Goal: Transaction & Acquisition: Purchase product/service

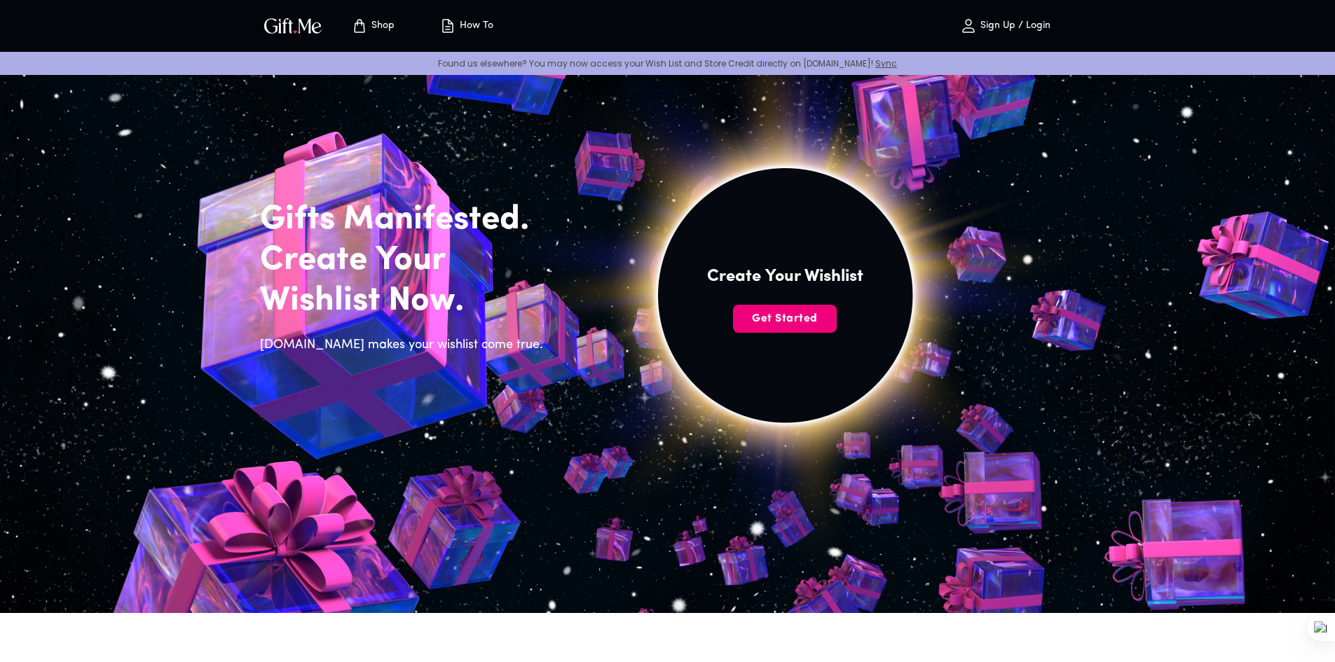
click at [798, 314] on span "Get Started" at bounding box center [785, 318] width 104 height 15
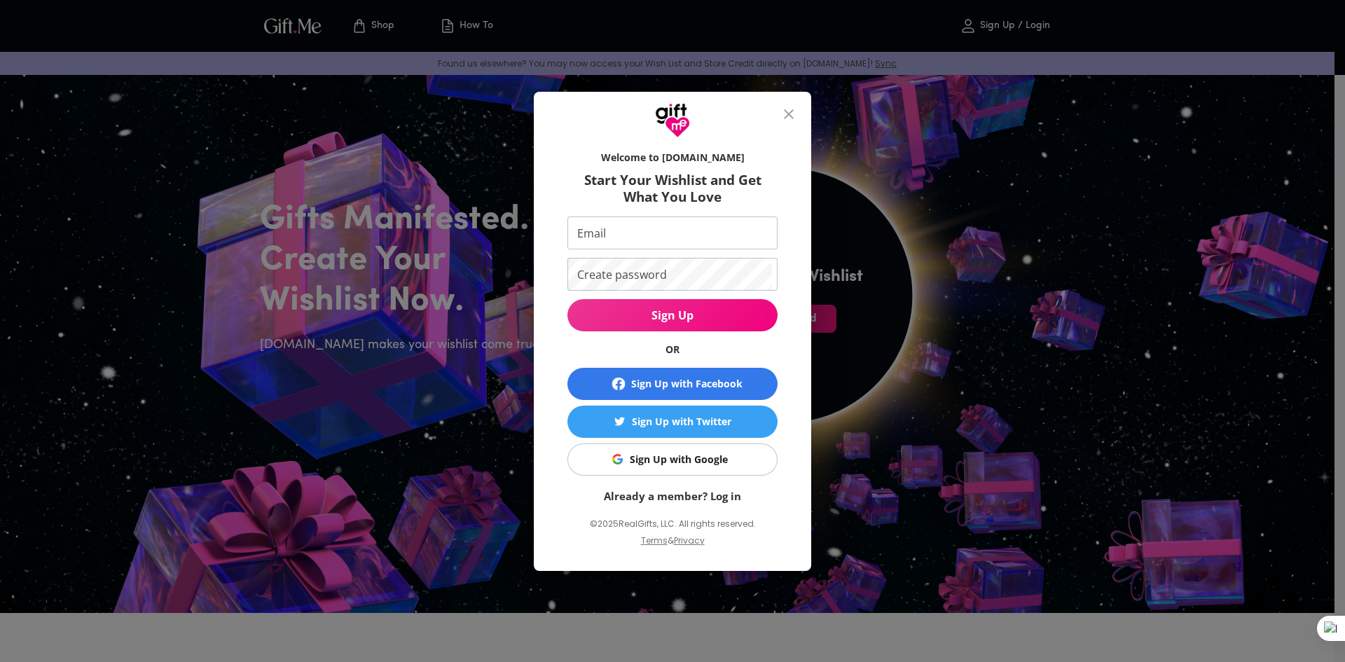
click at [791, 116] on icon "close" at bounding box center [789, 114] width 10 height 10
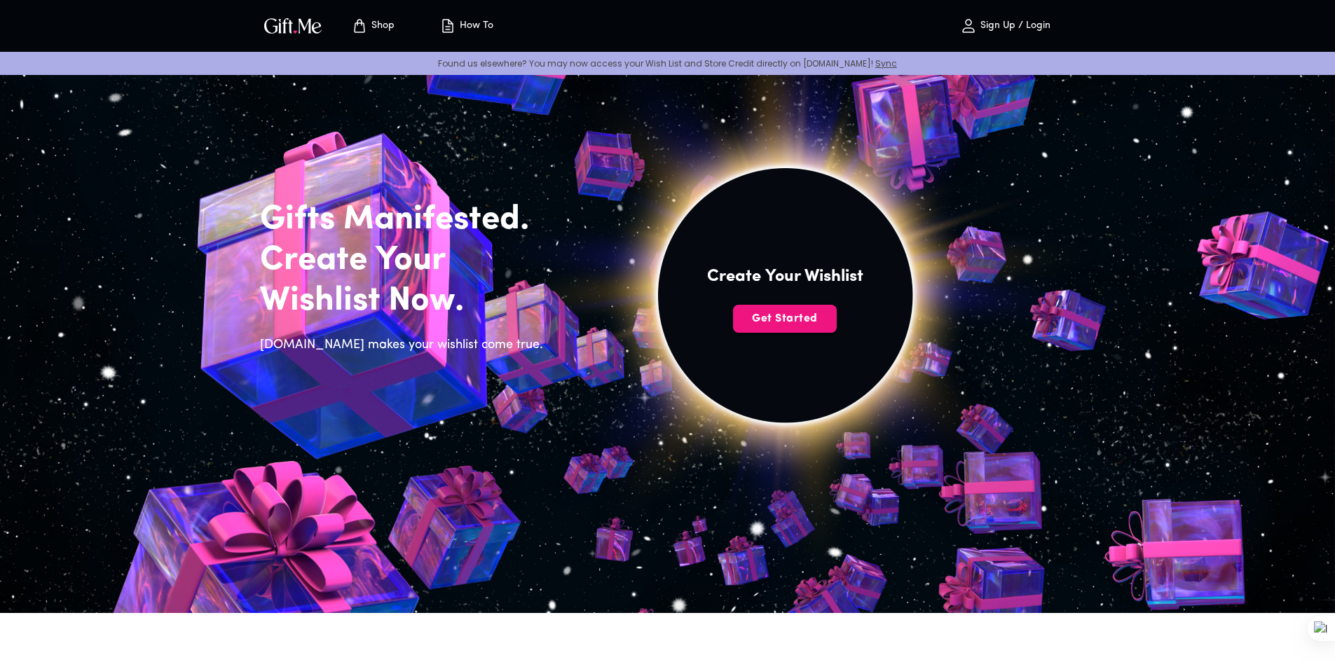
click at [399, 25] on span "Shop" at bounding box center [372, 26] width 77 height 17
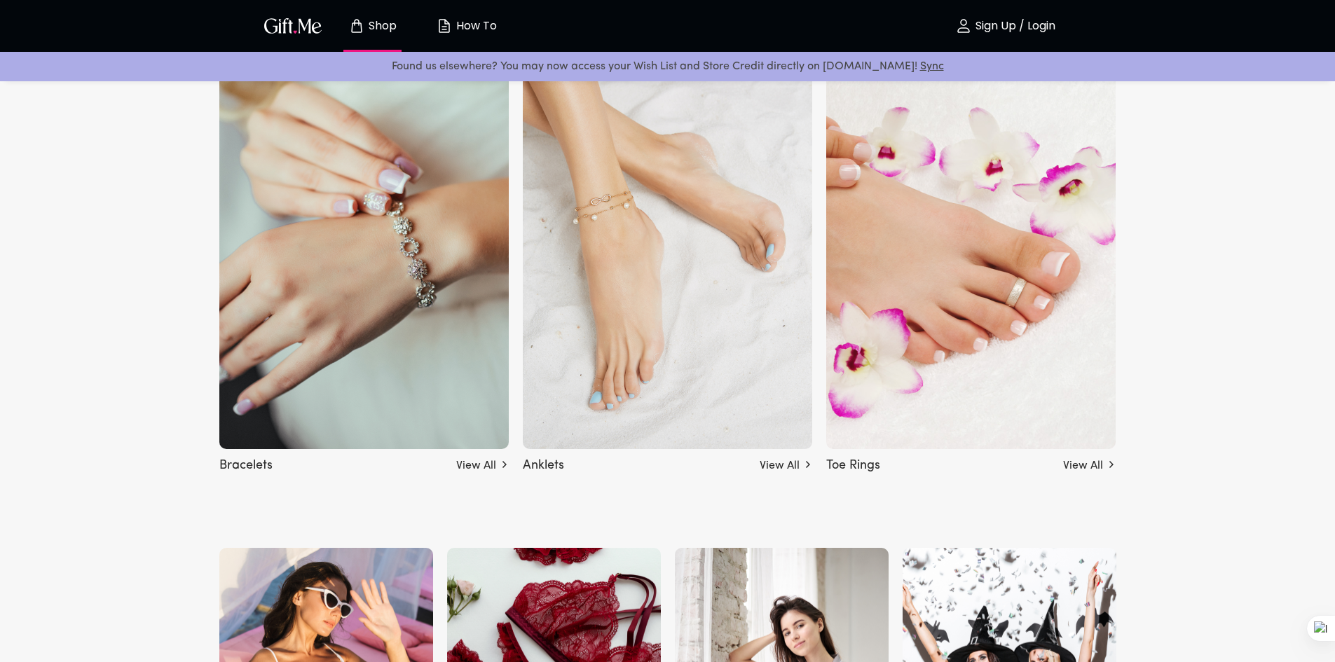
scroll to position [2943, 0]
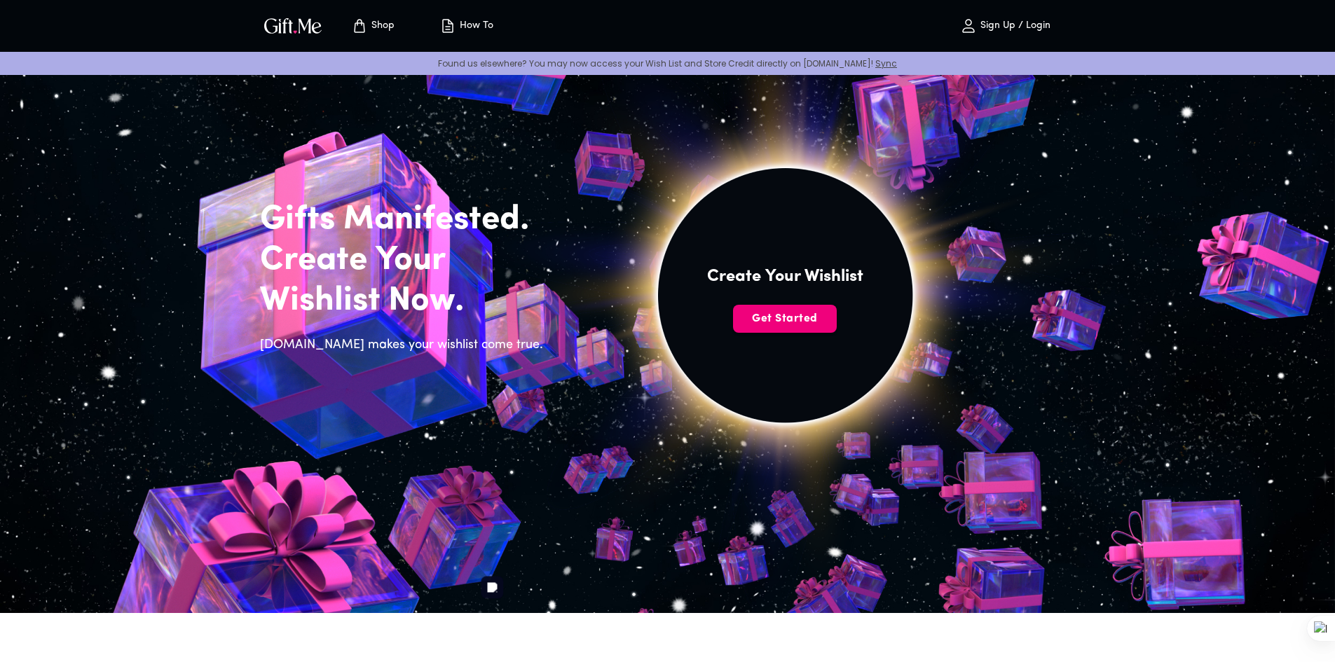
click at [763, 306] on button "Get Started" at bounding box center [785, 319] width 104 height 28
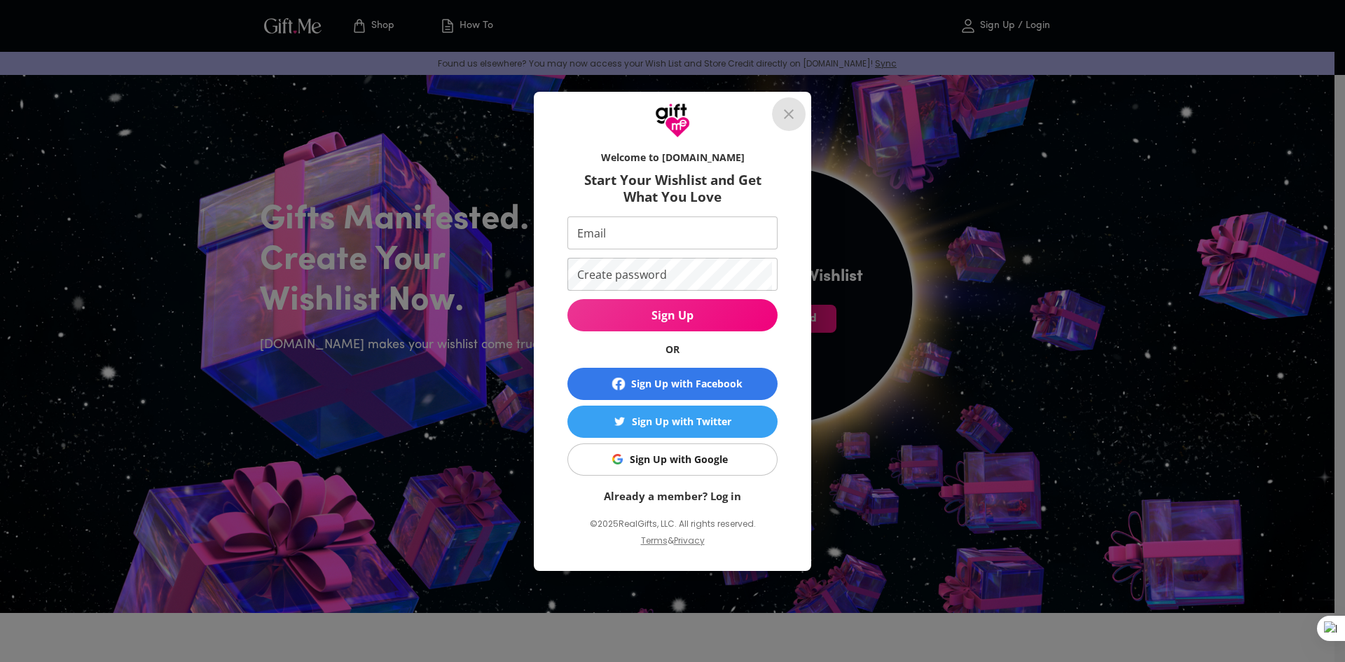
click at [790, 110] on icon "close" at bounding box center [789, 114] width 17 height 17
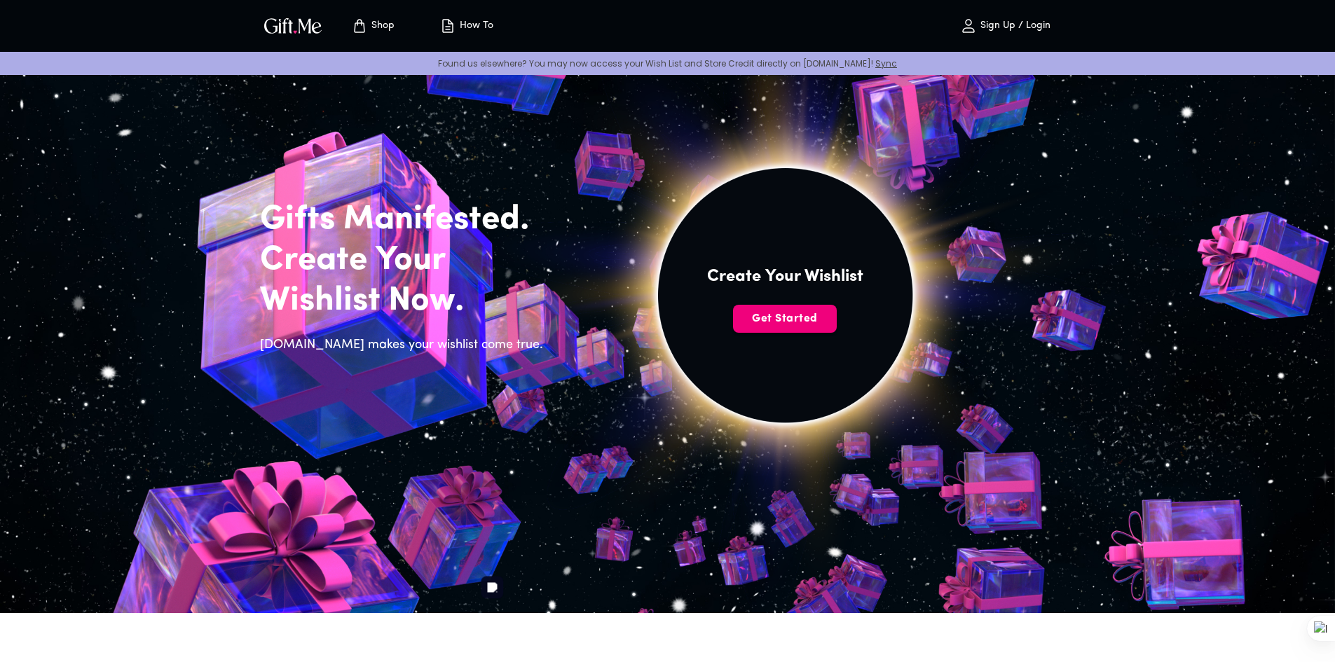
click at [830, 317] on span "Get Started" at bounding box center [785, 318] width 104 height 15
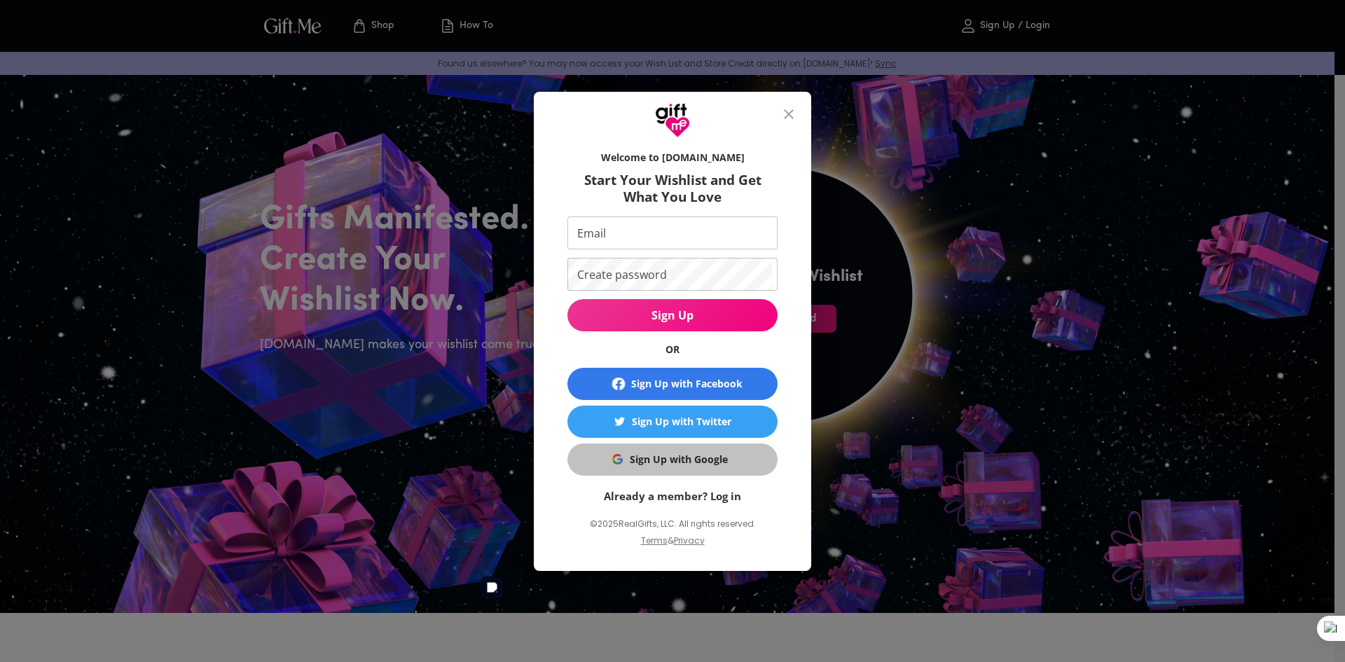
click at [683, 460] on div "Sign Up with Google" at bounding box center [679, 459] width 98 height 15
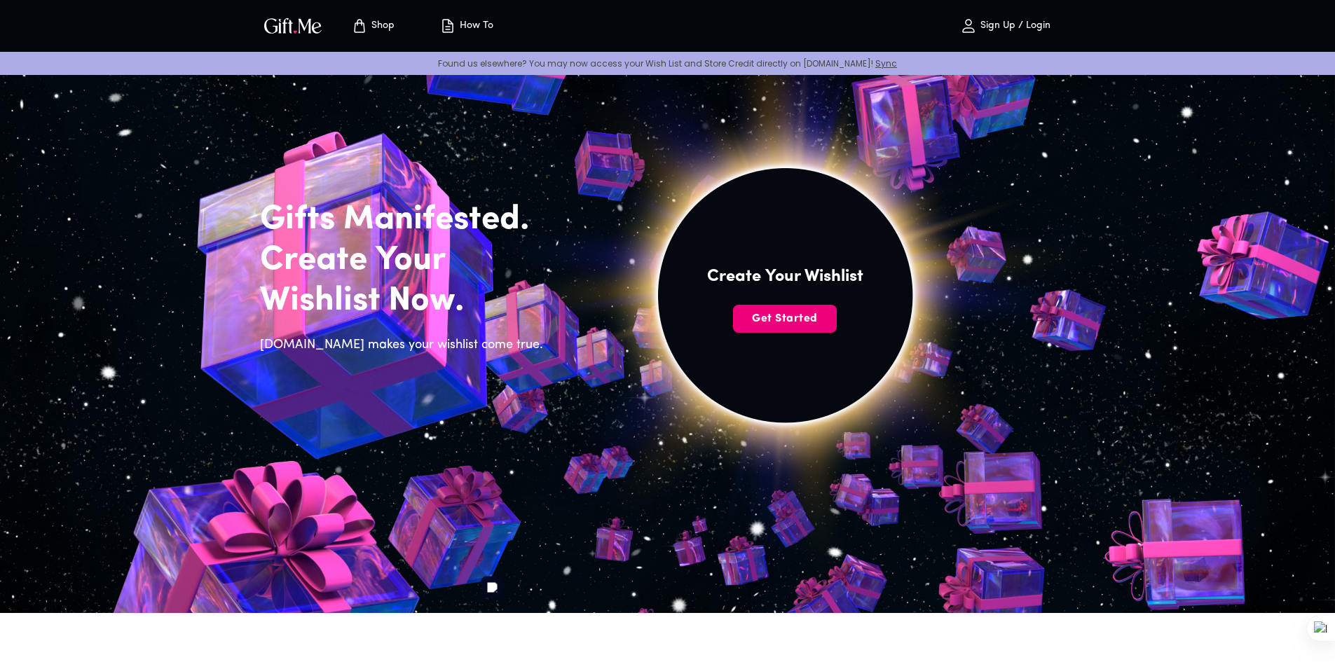
click at [788, 331] on button "Get Started" at bounding box center [785, 319] width 104 height 28
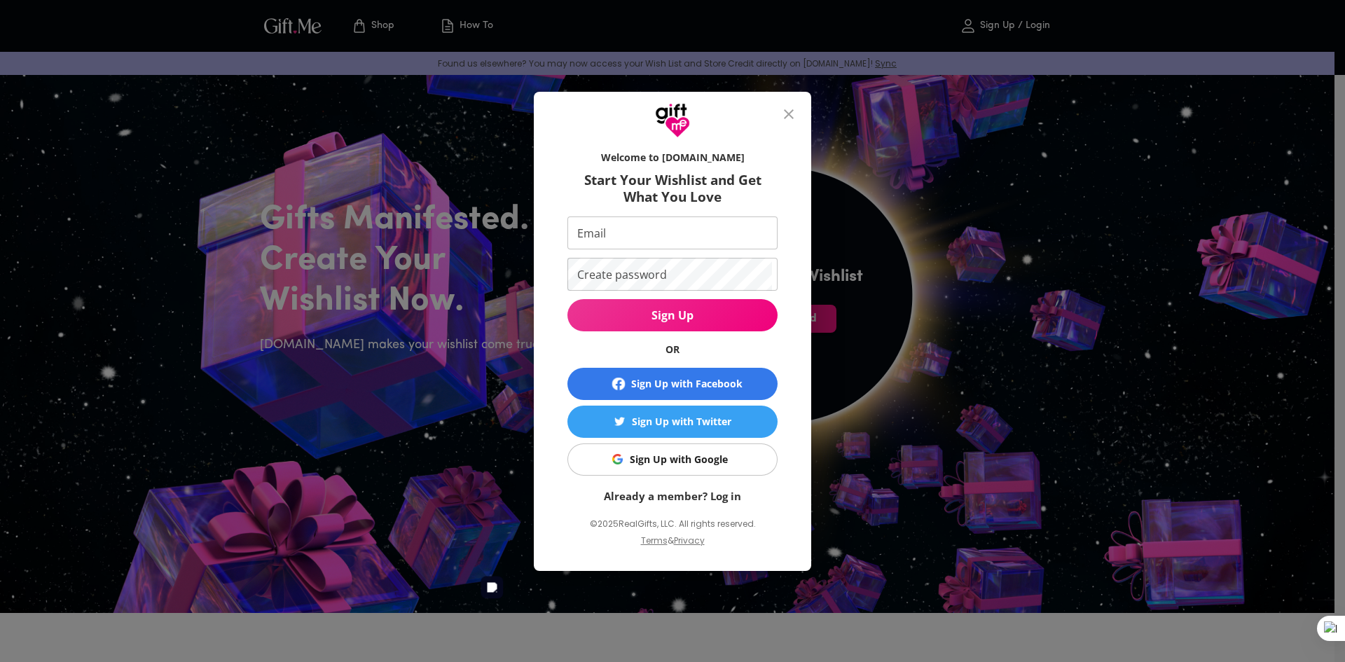
click at [696, 458] on div "Sign Up with Google" at bounding box center [679, 459] width 98 height 15
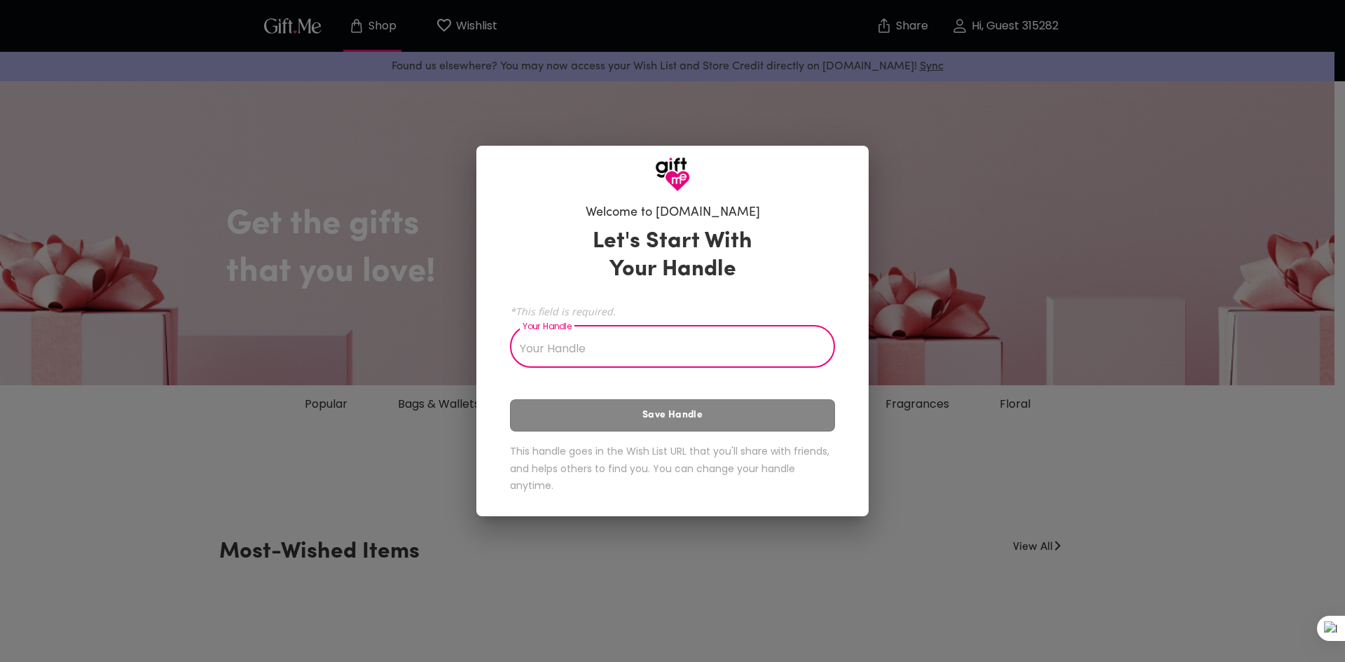
click at [699, 348] on input "Your Handle" at bounding box center [665, 348] width 310 height 39
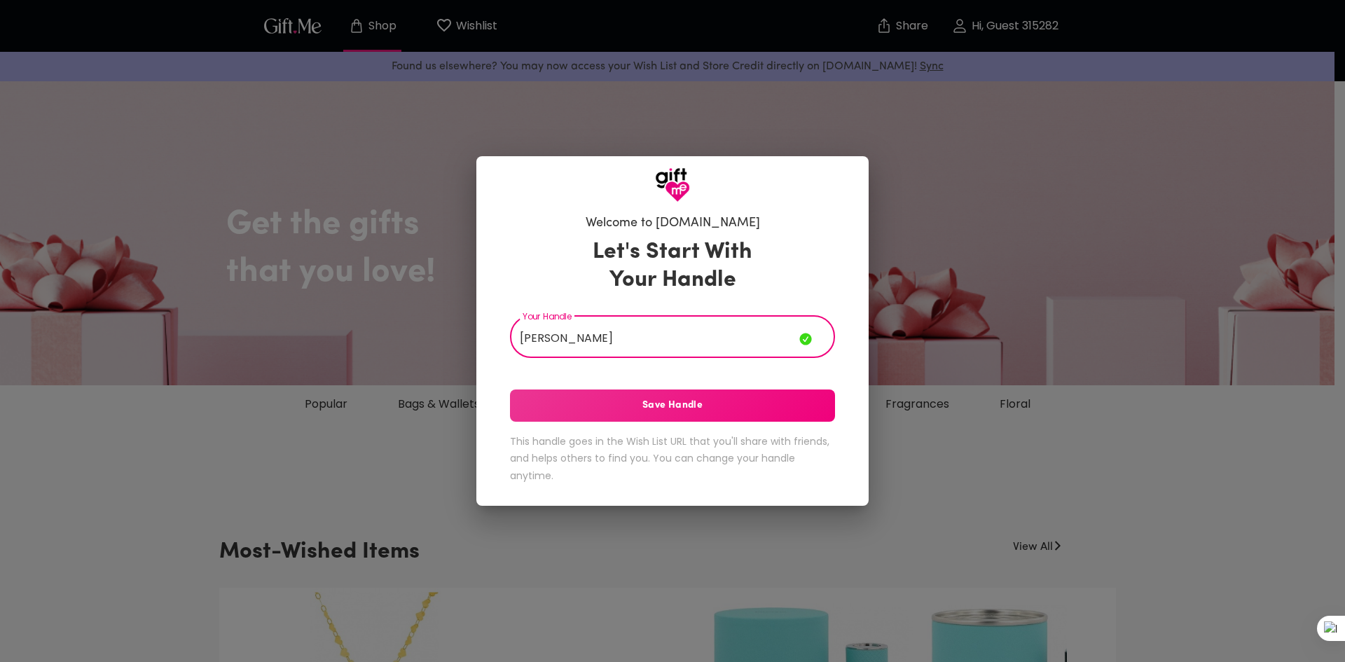
type input "Peter"
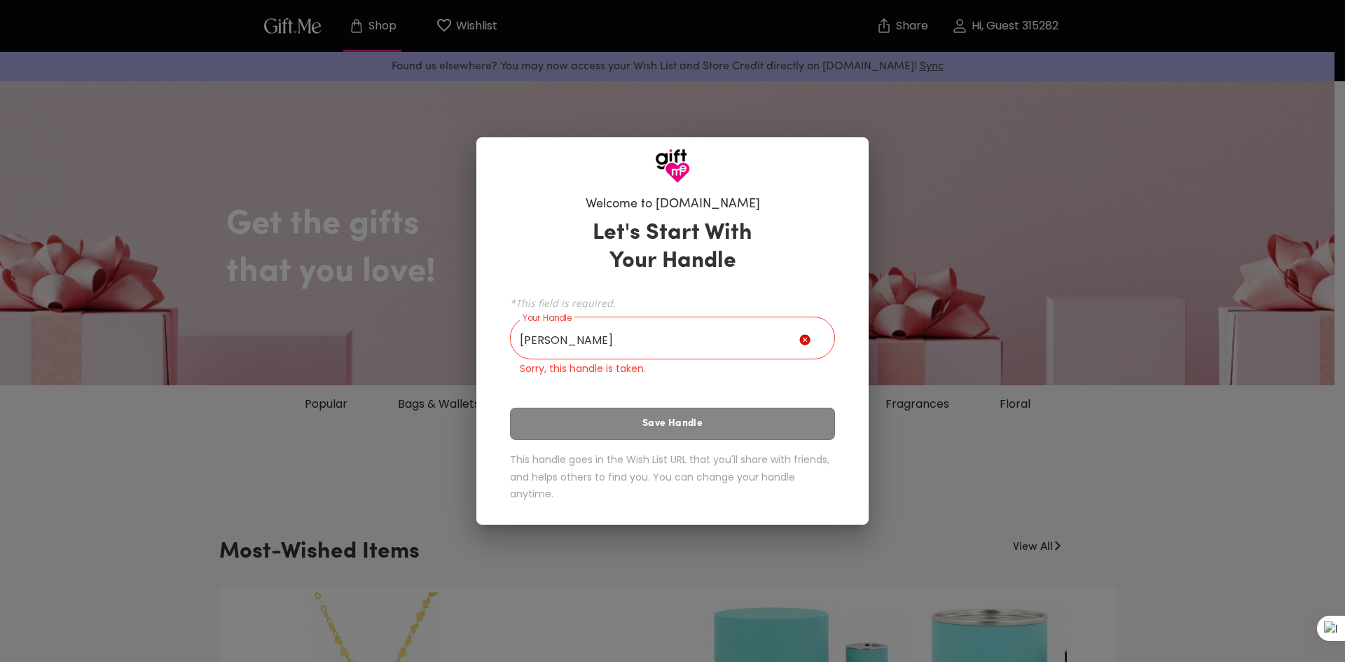
click at [727, 420] on div "Let's Start With Your Handle *This field is required. Your Handle Peter Your Ha…" at bounding box center [672, 363] width 325 height 301
click at [729, 336] on input "Peter" at bounding box center [654, 339] width 289 height 39
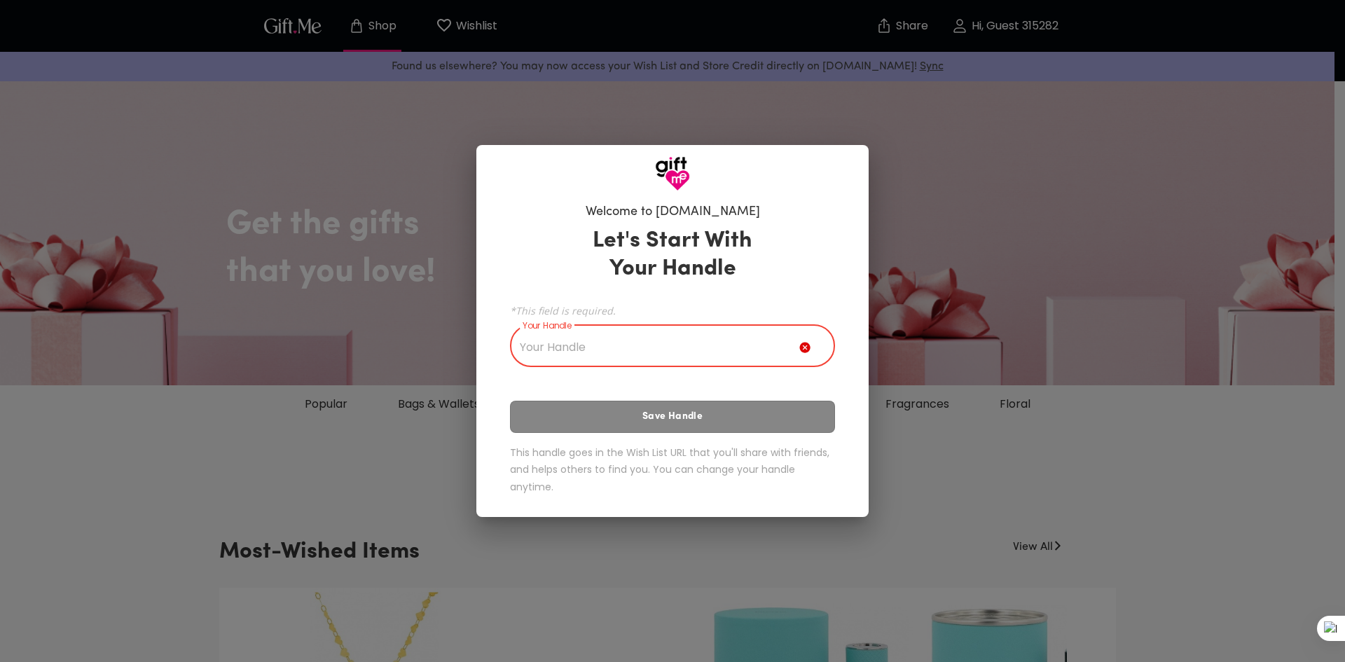
click at [570, 343] on input "Your Handle" at bounding box center [654, 347] width 289 height 39
type input "HAHA"
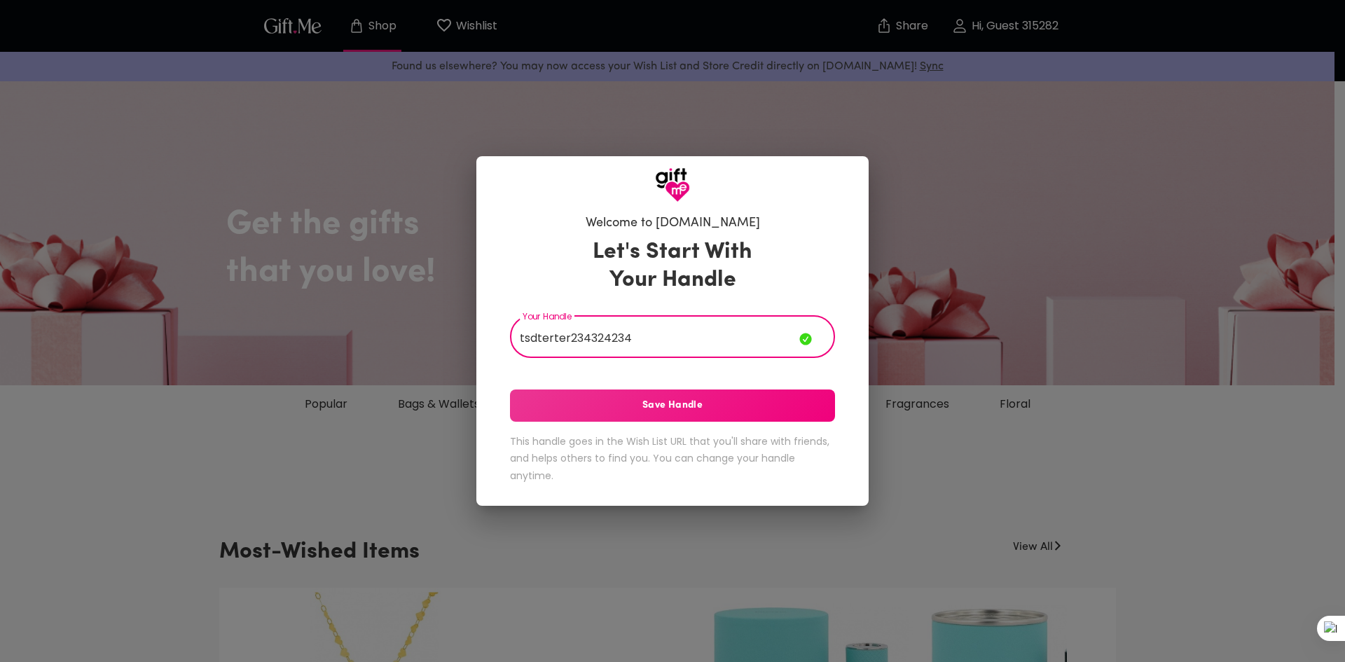
type input "tsdterter234324234"
click at [583, 393] on button "Save Handle" at bounding box center [672, 406] width 325 height 32
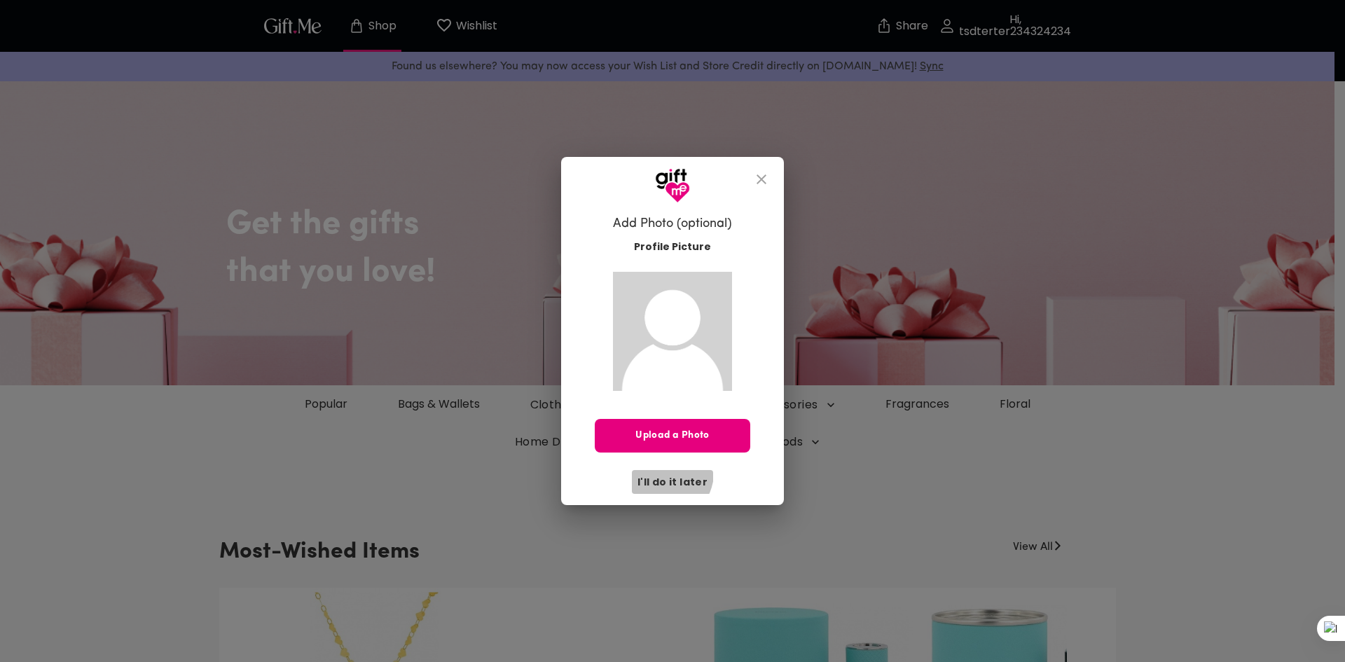
click at [666, 473] on button "I'll do it later" at bounding box center [672, 482] width 81 height 24
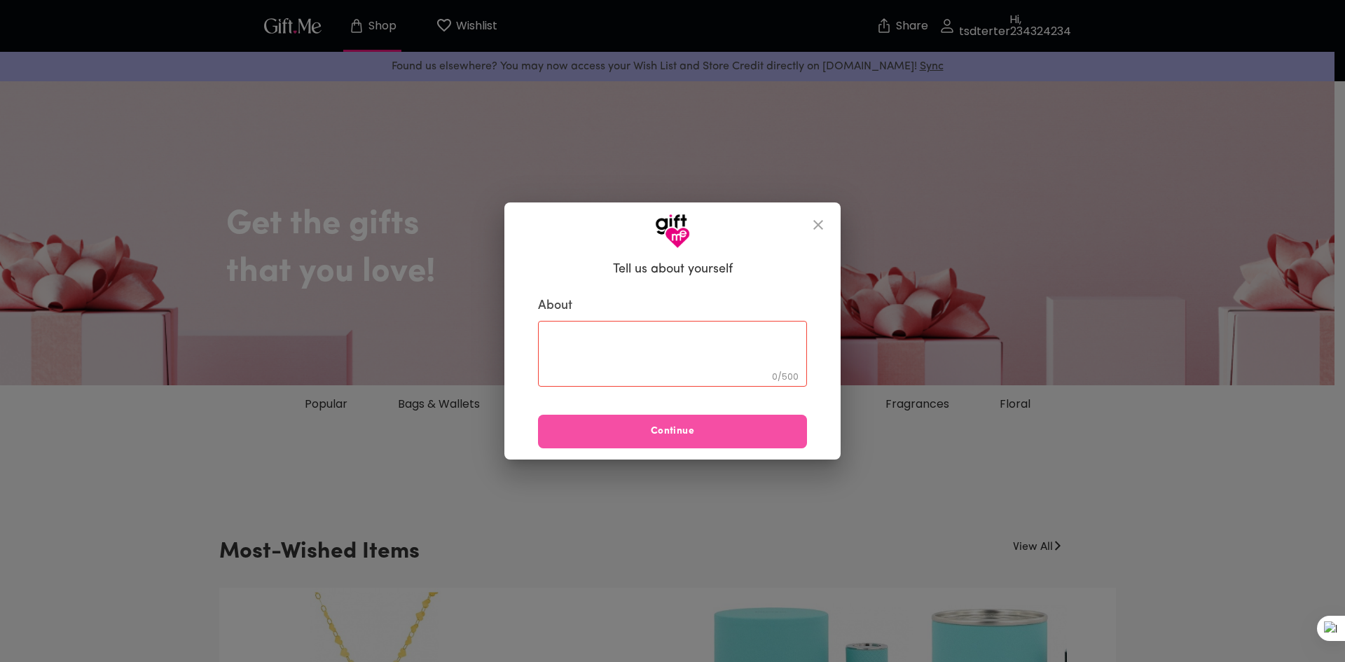
click at [660, 440] on button "Continue" at bounding box center [672, 432] width 269 height 34
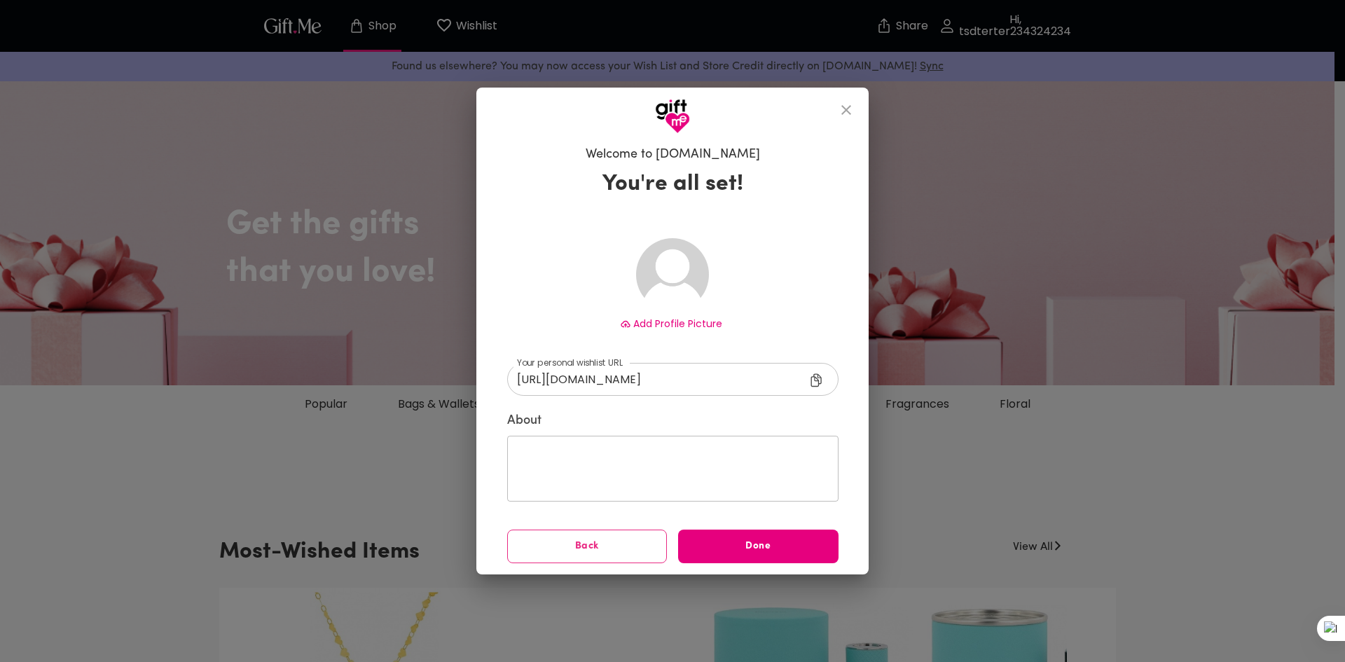
click at [701, 383] on input "https://gift.me/tsdterter234324234" at bounding box center [667, 379] width 321 height 33
click at [814, 378] on icon at bounding box center [816, 379] width 11 height 13
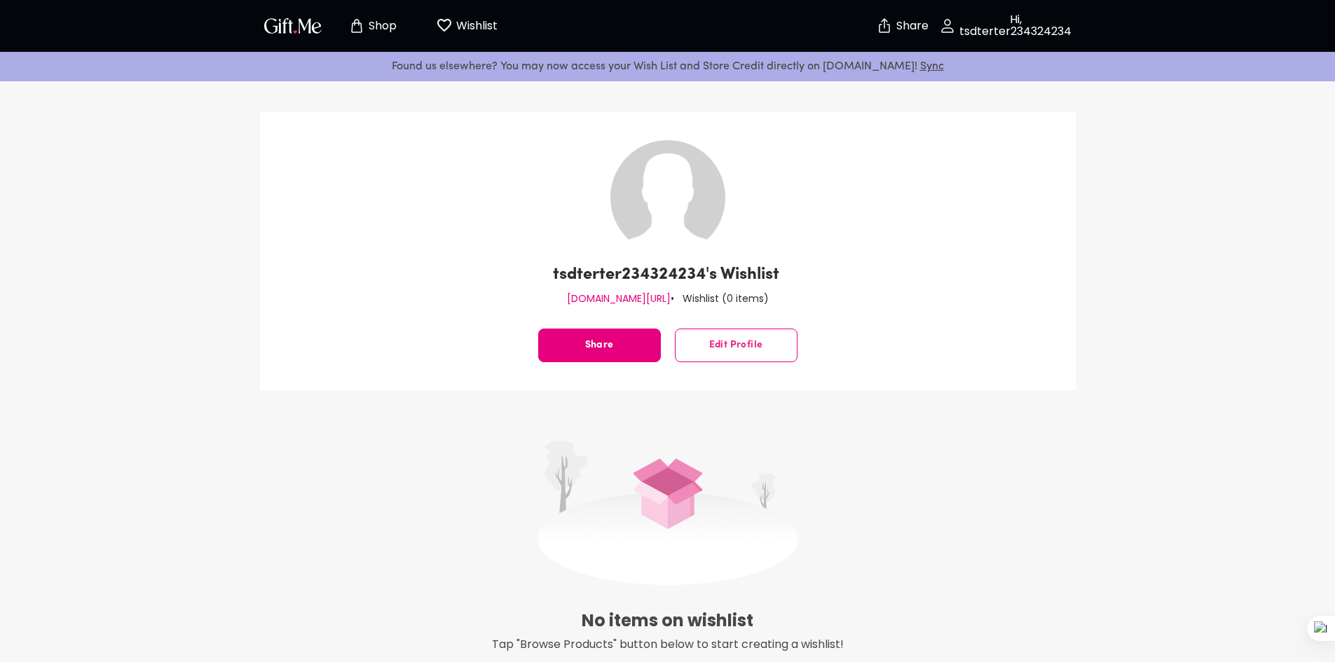
click at [371, 25] on p "Shop" at bounding box center [381, 26] width 32 height 12
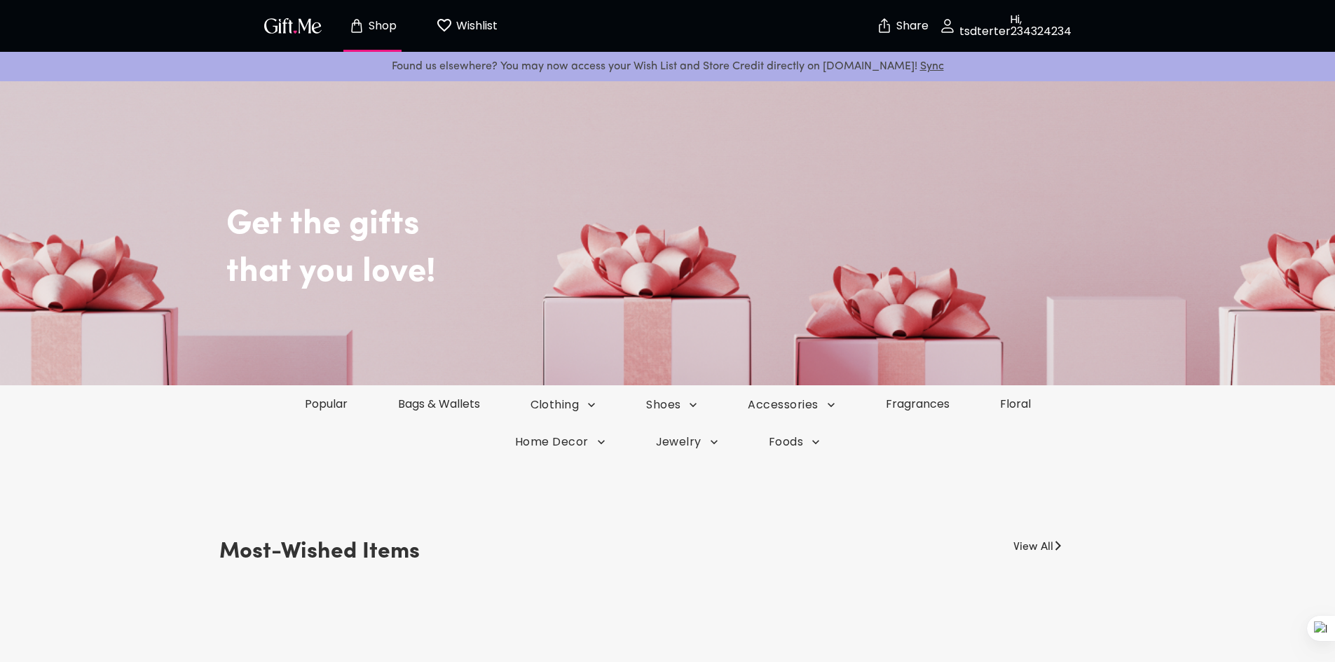
click at [479, 28] on p "Wishlist" at bounding box center [475, 26] width 45 height 18
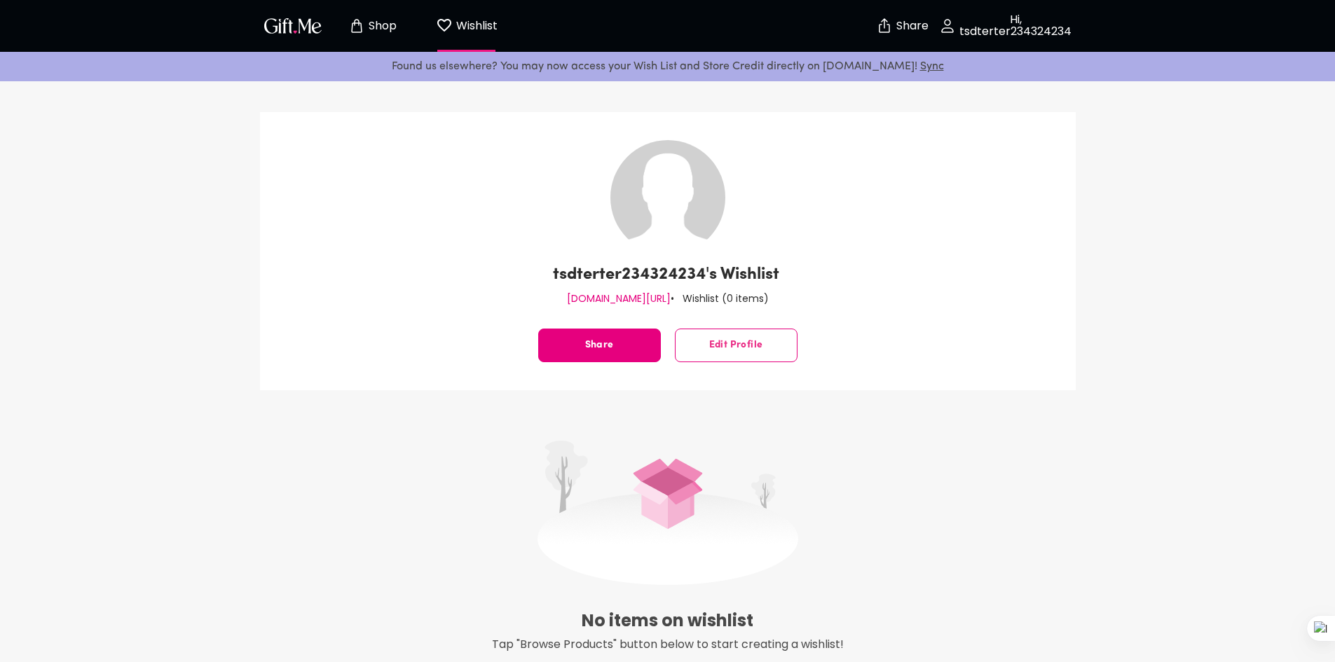
click at [404, 16] on button "Shop" at bounding box center [372, 26] width 77 height 45
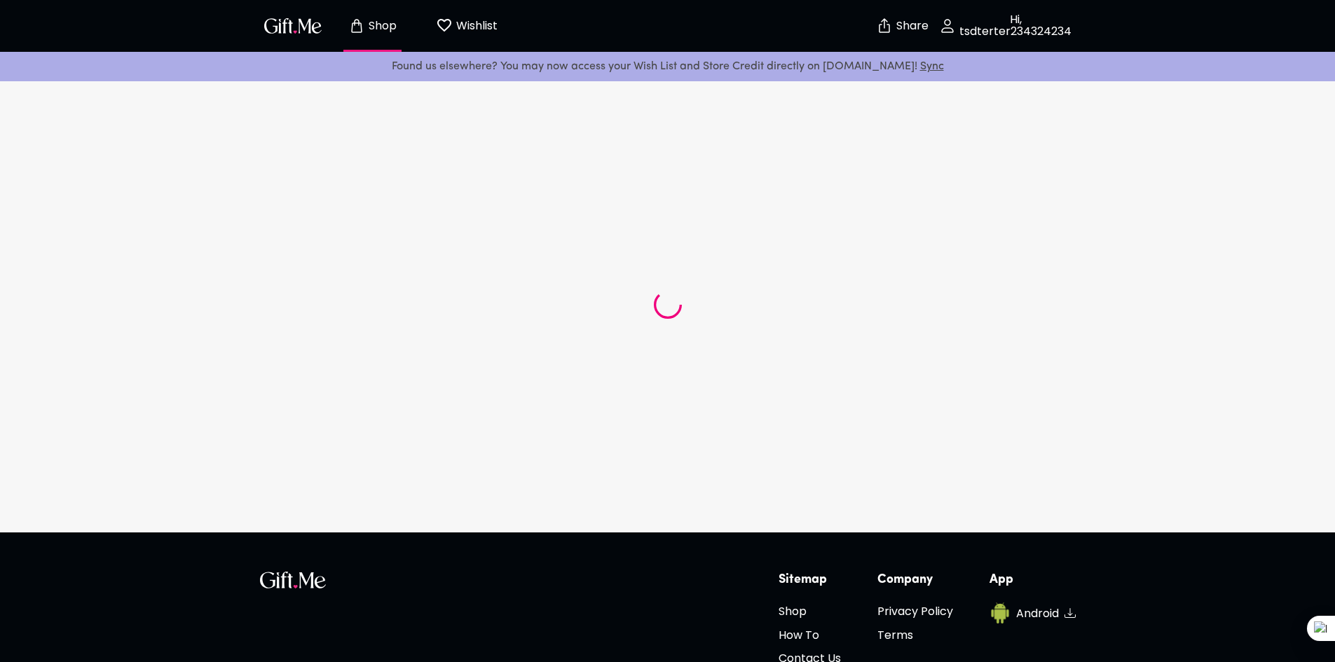
click at [388, 24] on p "Shop" at bounding box center [381, 26] width 32 height 12
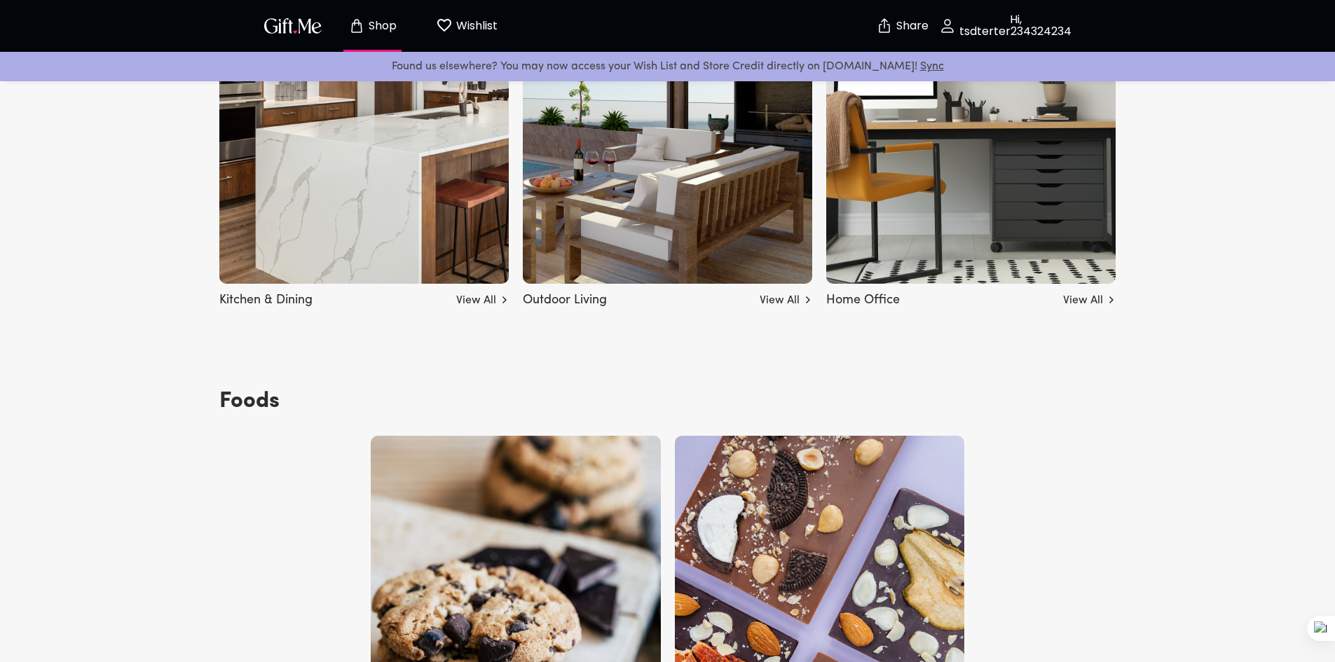
scroll to position [4593, 0]
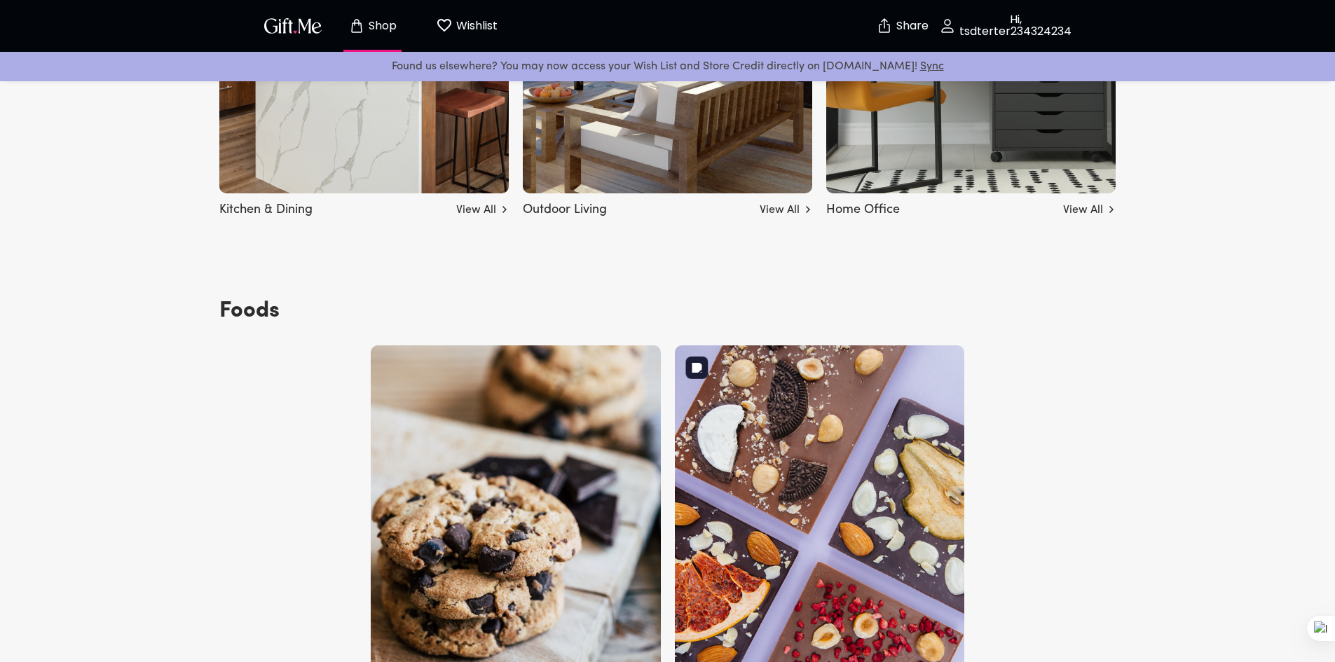
click at [897, 491] on img at bounding box center [819, 541] width 289 height 392
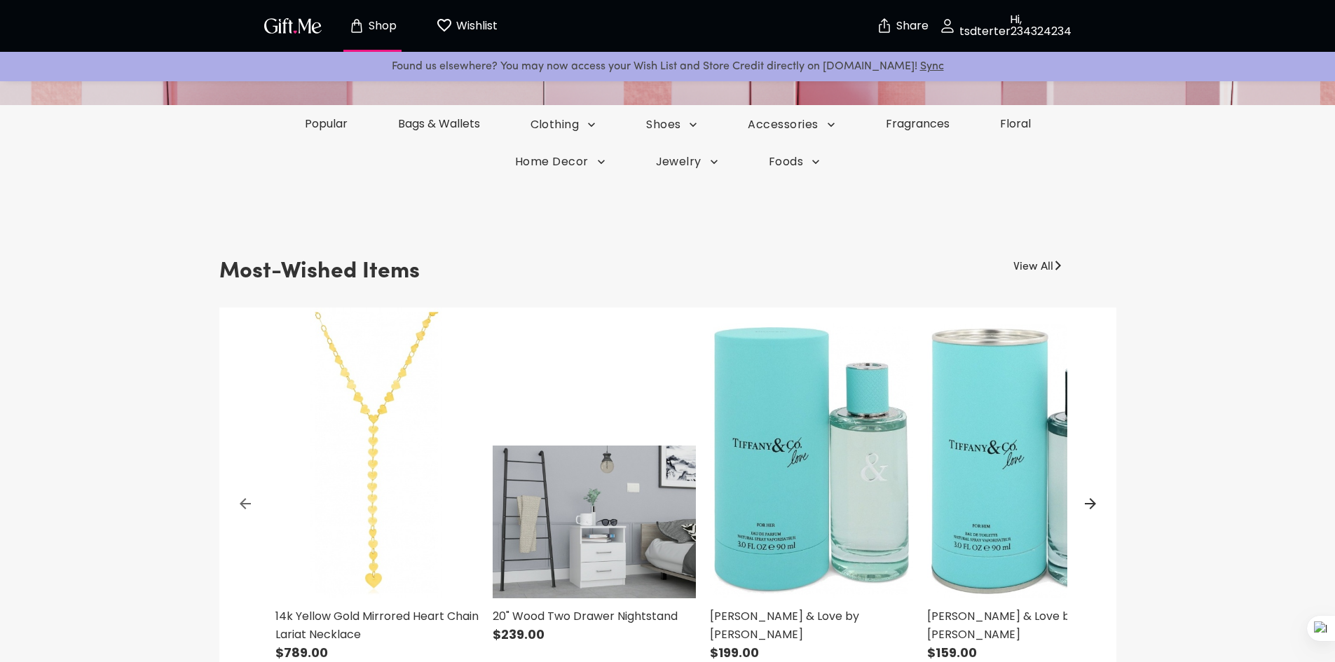
scroll to position [0, 0]
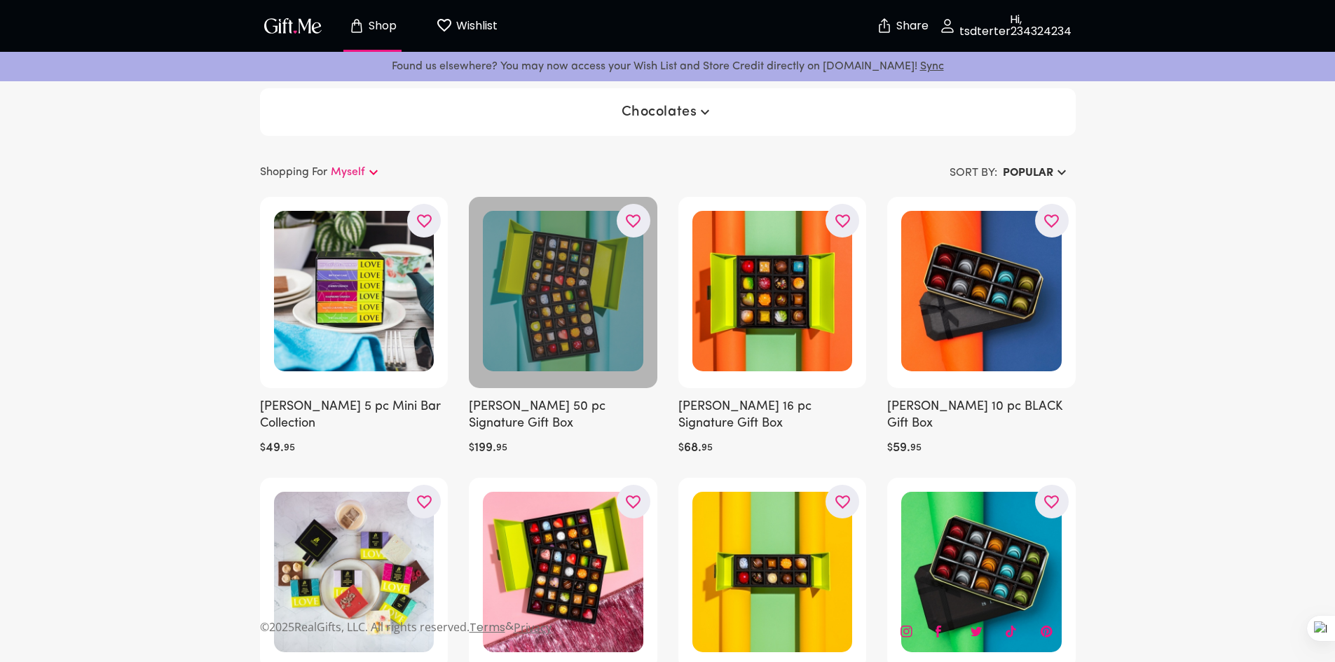
click at [547, 368] on div at bounding box center [563, 292] width 188 height 191
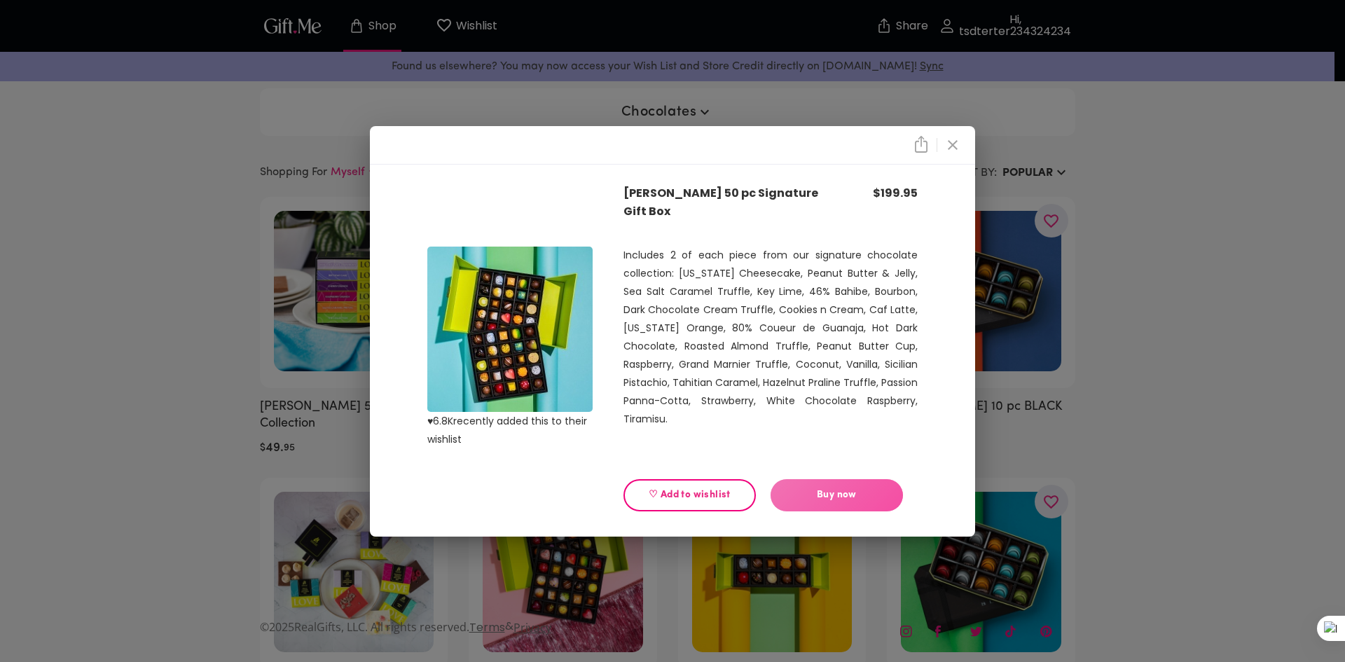
click at [823, 502] on span "Buy now" at bounding box center [837, 495] width 132 height 15
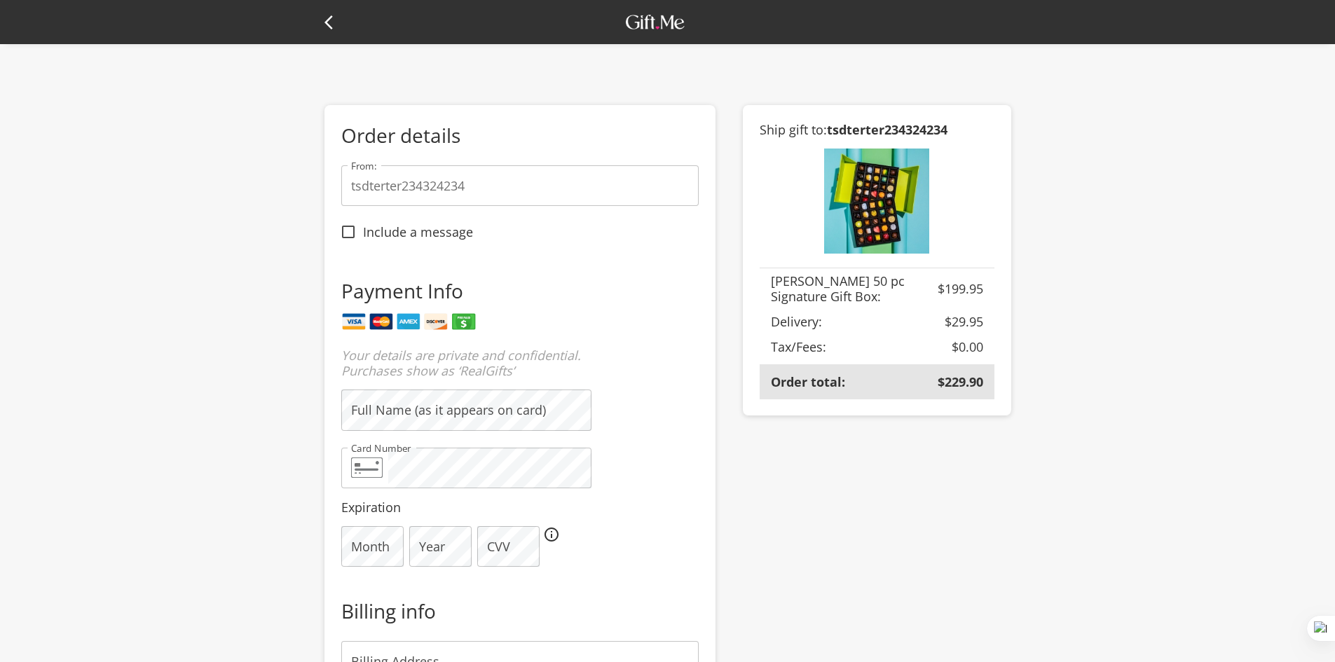
click at [364, 37] on div at bounding box center [667, 22] width 687 height 44
click at [329, 21] on icon at bounding box center [332, 22] width 17 height 17
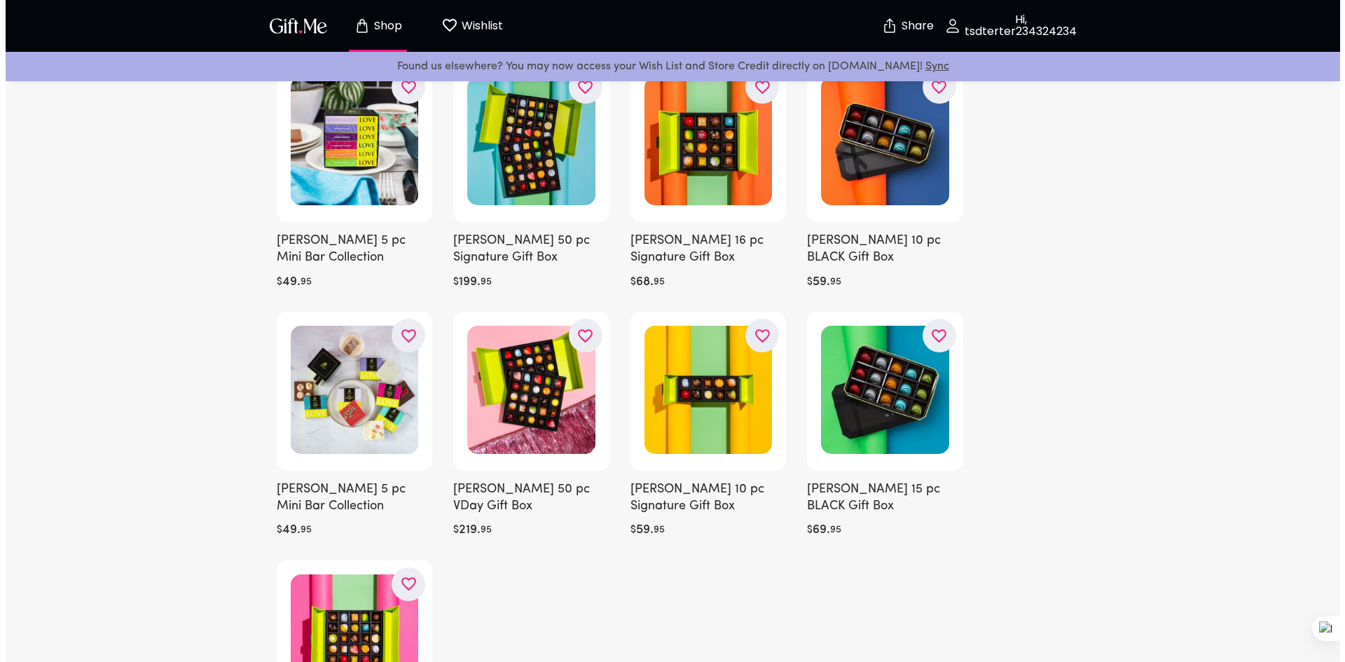
scroll to position [140, 0]
